Goal: Information Seeking & Learning: Learn about a topic

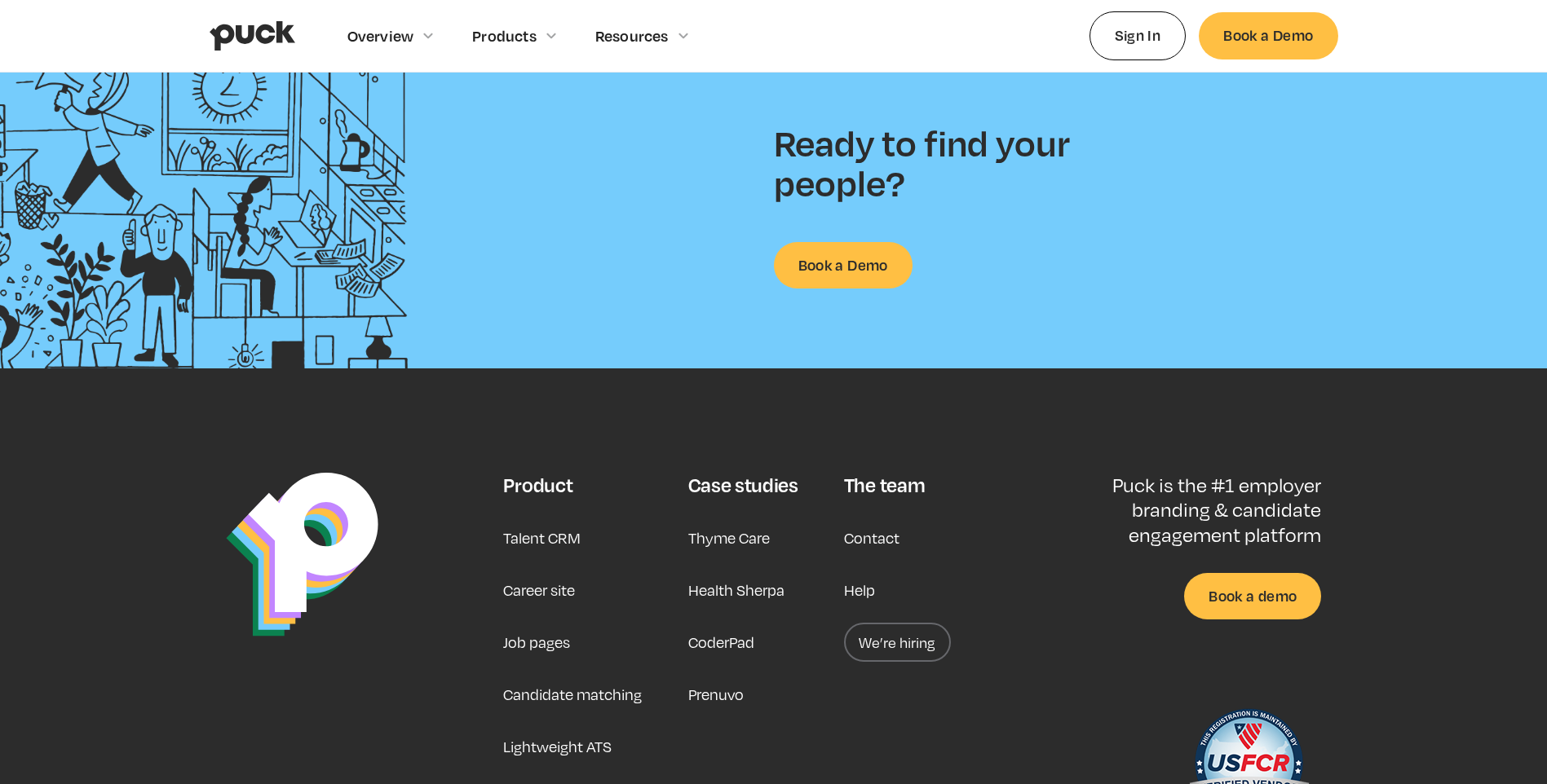
scroll to position [4244, 0]
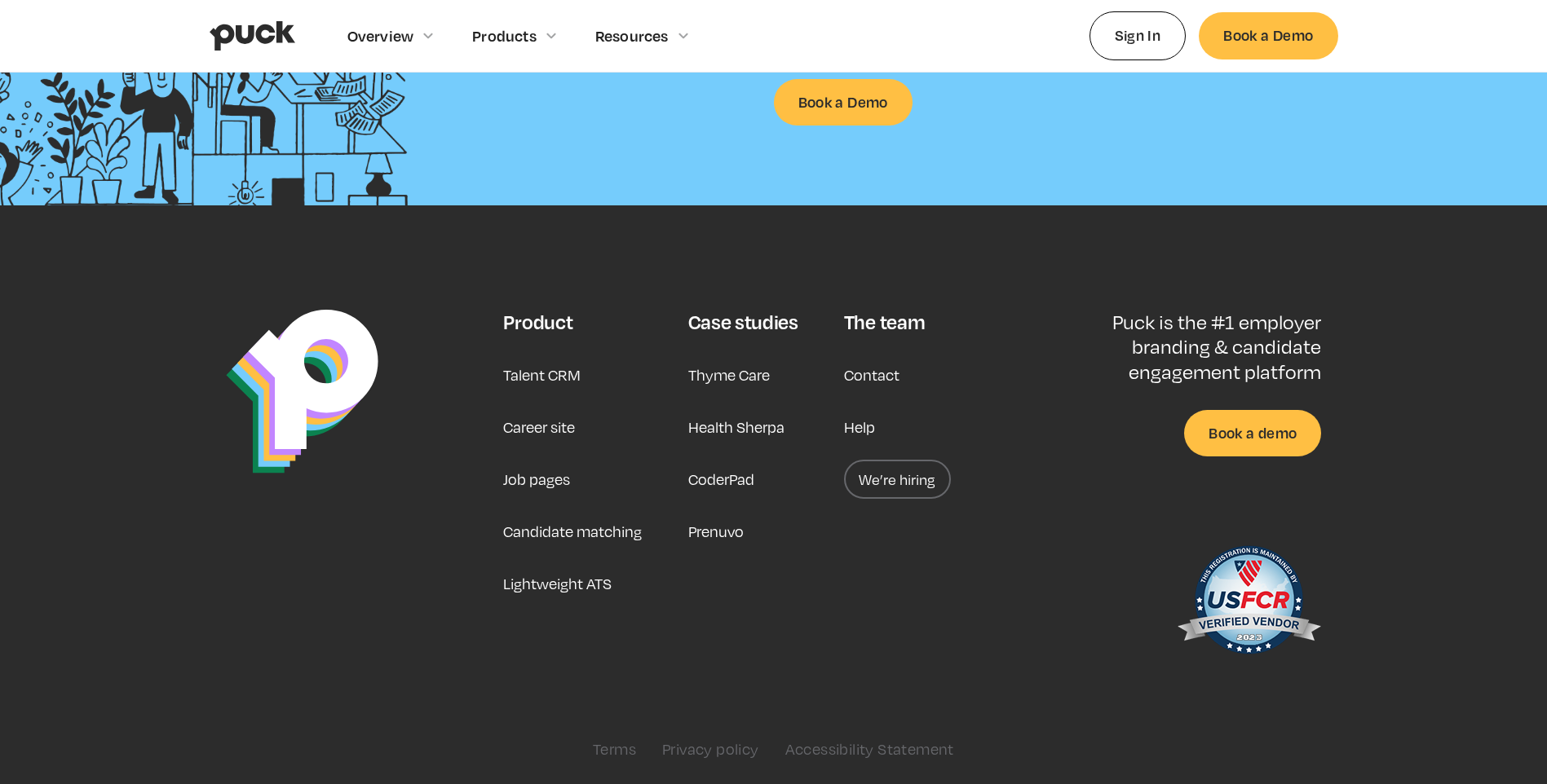
click at [721, 468] on link "CoderPad" at bounding box center [720, 480] width 66 height 39
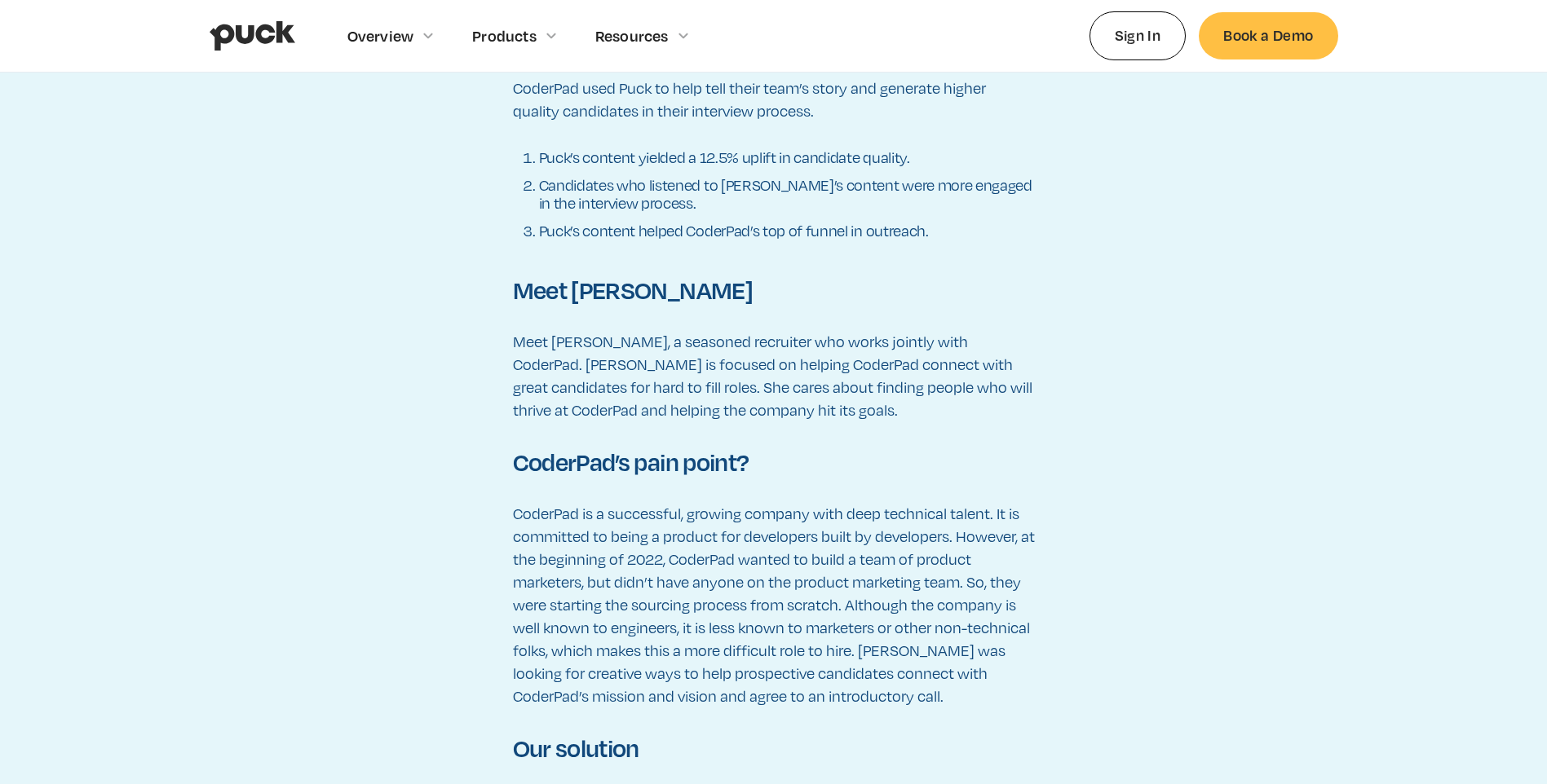
scroll to position [1468, 0]
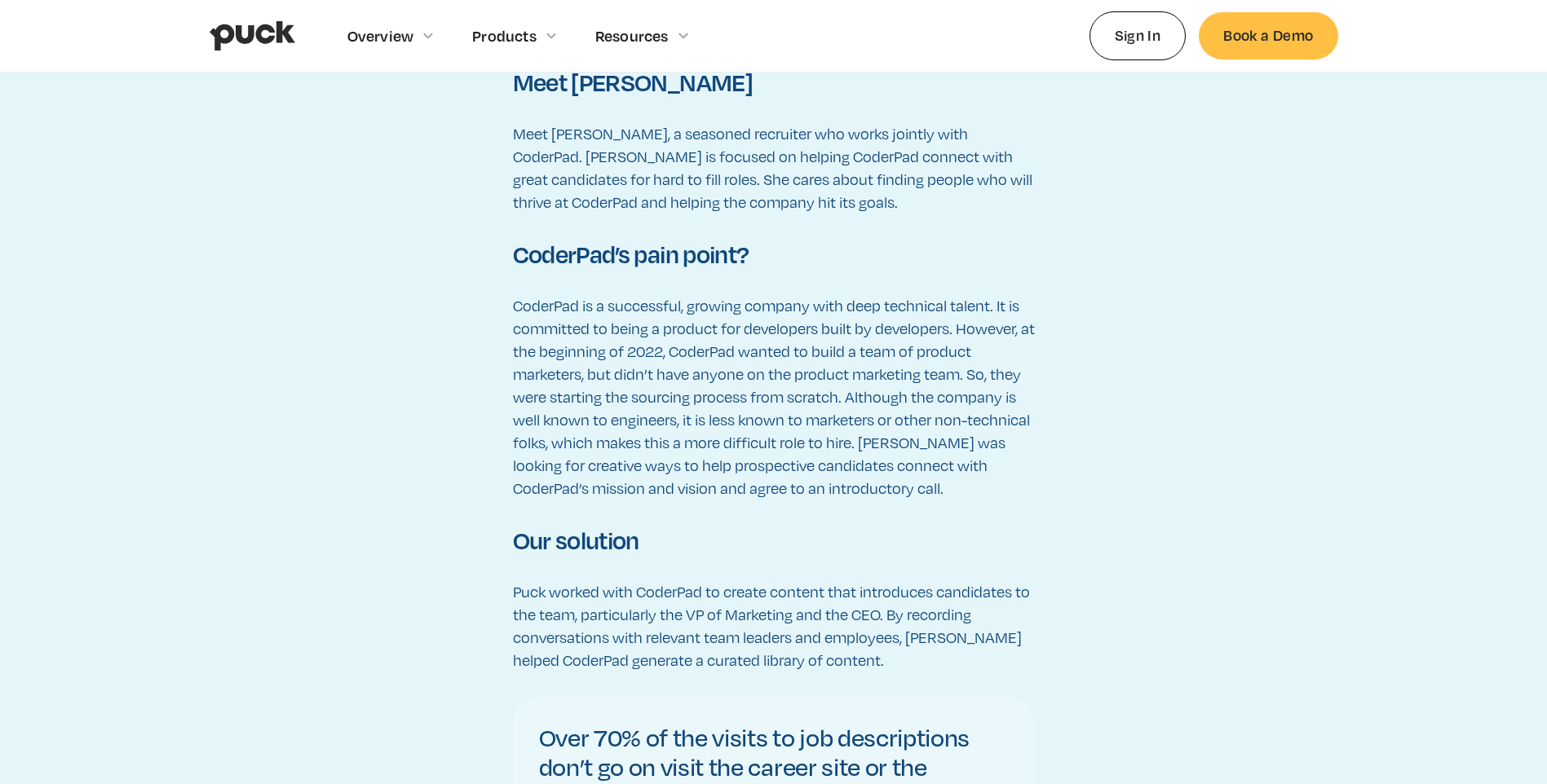
click at [557, 311] on p "CoderPad is a successful, growing company with deep technical talent. It is com…" at bounding box center [774, 396] width 522 height 205
drag, startPoint x: 557, startPoint y: 311, endPoint x: 741, endPoint y: 312, distance: 184.0
click at [741, 312] on p "CoderPad is a successful, growing company with deep technical talent. It is com…" at bounding box center [774, 396] width 522 height 205
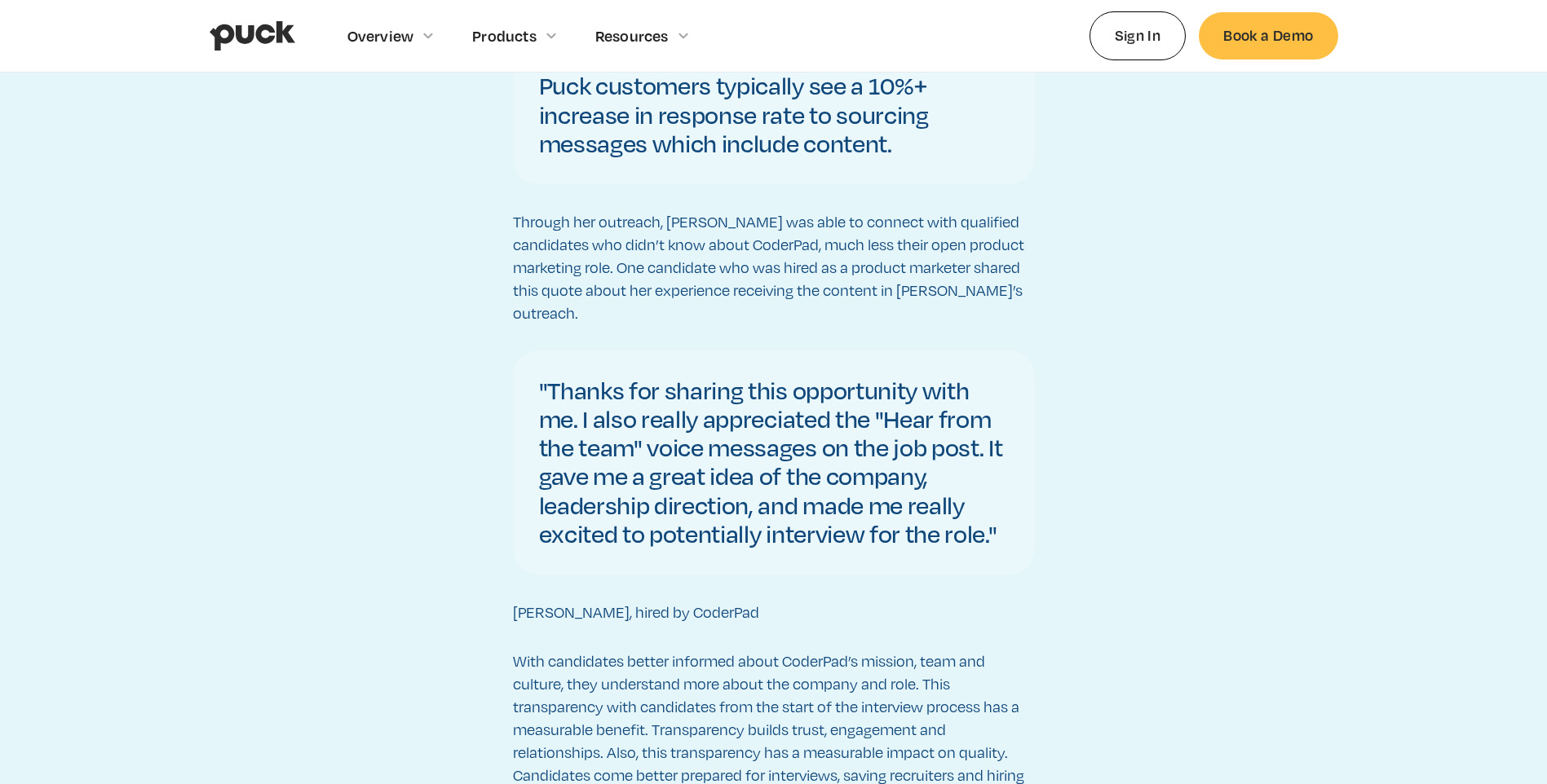
scroll to position [2935, 0]
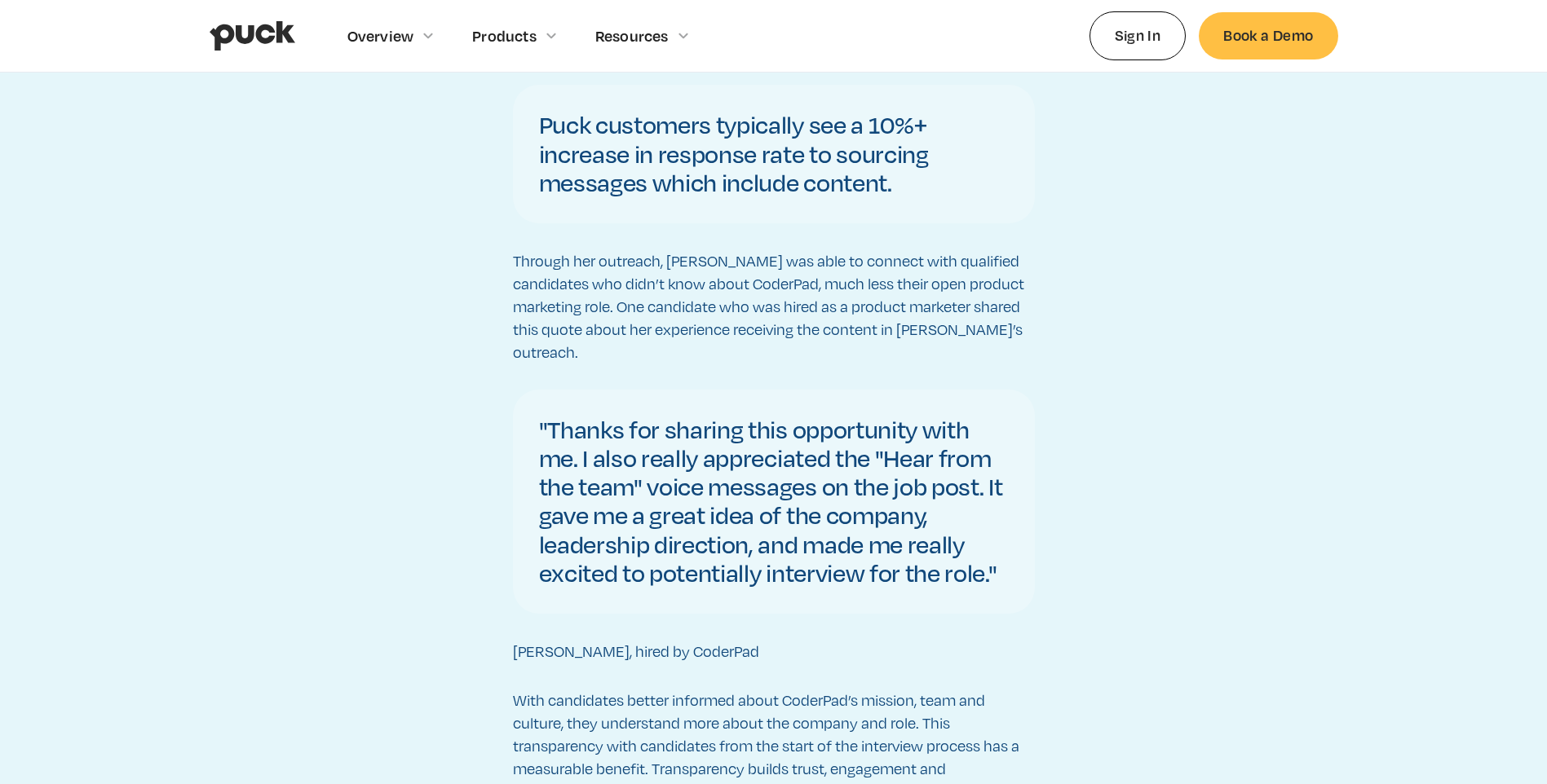
click at [818, 249] on p "Through her outreach, [PERSON_NAME] was able to connect with qualified candidat…" at bounding box center [774, 306] width 522 height 114
drag, startPoint x: 818, startPoint y: 234, endPoint x: 993, endPoint y: 230, distance: 175.0
click at [993, 249] on p "Through her outreach, [PERSON_NAME] was able to connect with qualified candidat…" at bounding box center [774, 306] width 522 height 114
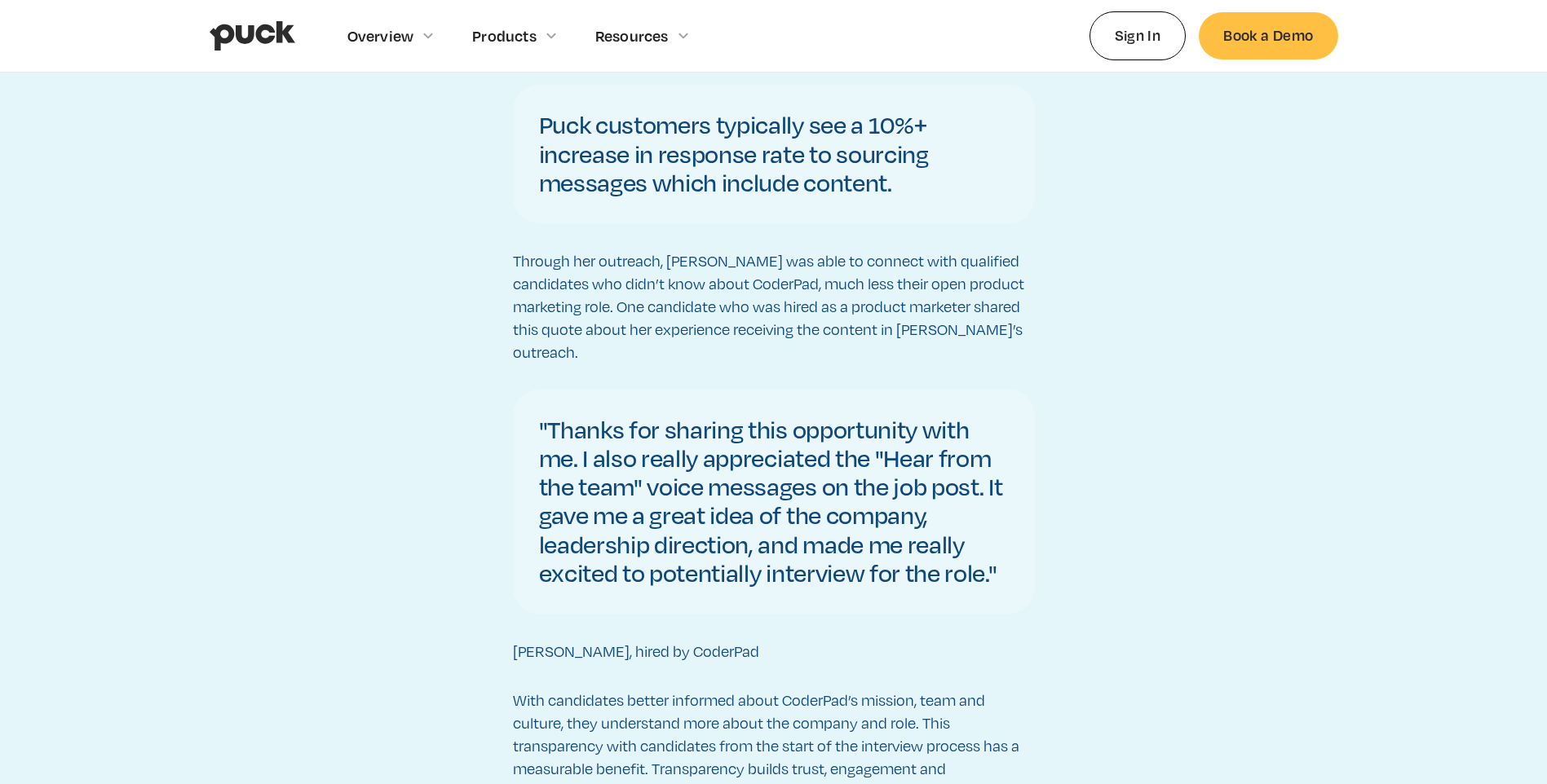
click at [677, 270] on p "Through her outreach, [PERSON_NAME] was able to connect with qualified candidat…" at bounding box center [774, 306] width 522 height 114
click at [679, 268] on p "Through her outreach, [PERSON_NAME] was able to connect with qualified candidat…" at bounding box center [774, 306] width 522 height 114
